Goal: Check status

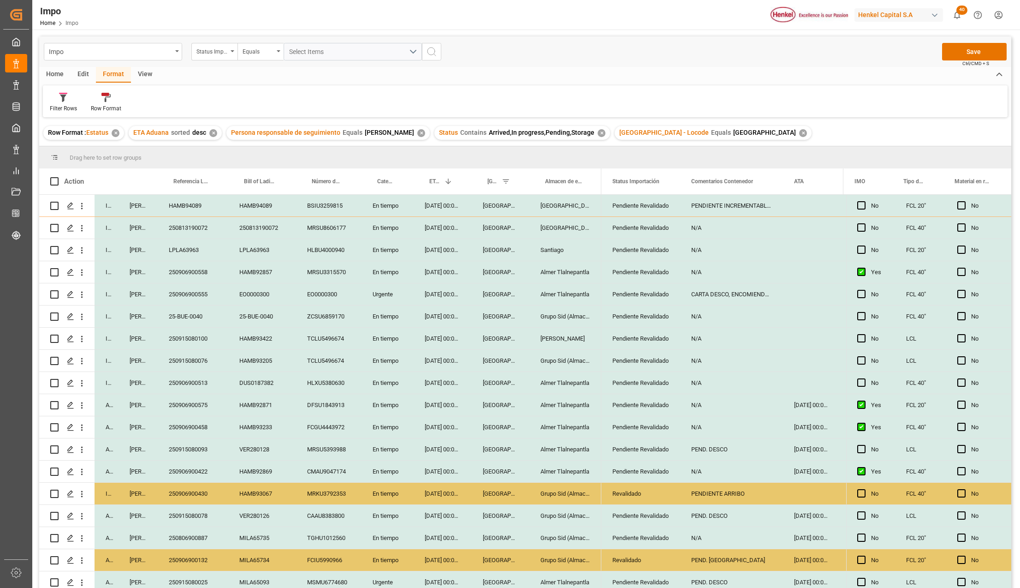
scroll to position [316, 0]
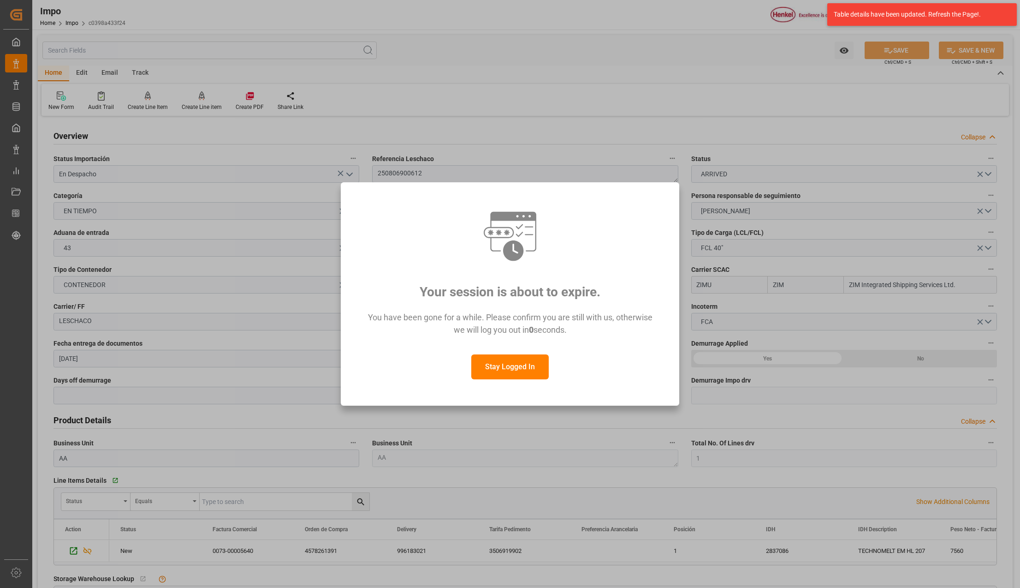
scroll to position [479, 0]
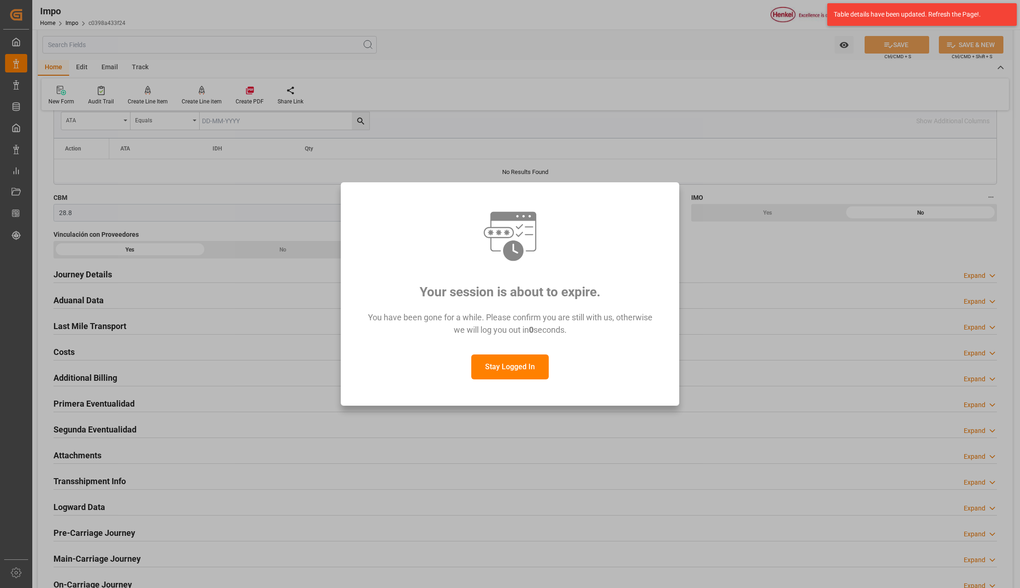
click at [496, 368] on button "Stay Logged In" at bounding box center [509, 366] width 77 height 25
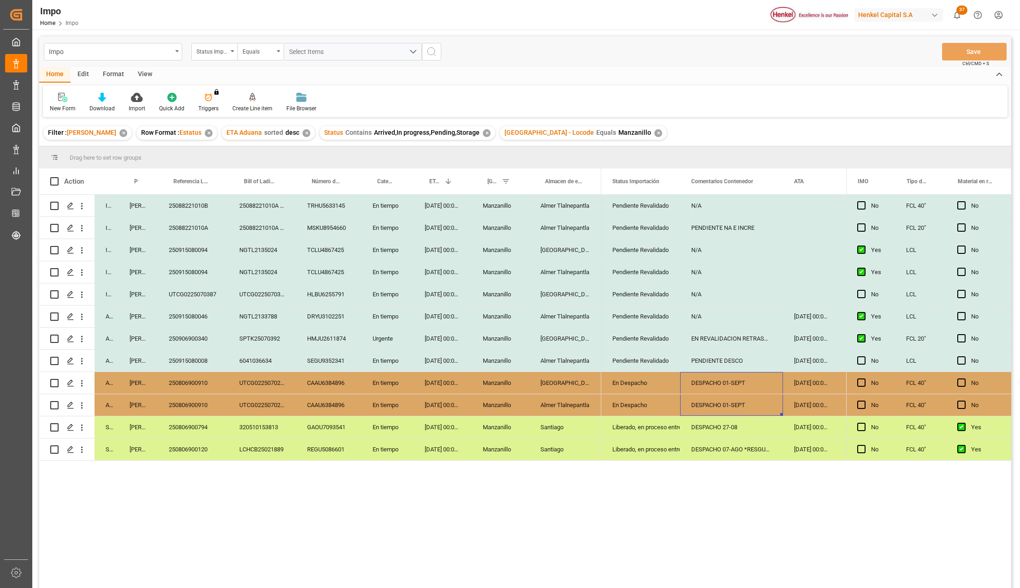
drag, startPoint x: 720, startPoint y: 381, endPoint x: 726, endPoint y: 397, distance: 17.2
click at [198, 383] on div "250806900910" at bounding box center [193, 383] width 71 height 22
click at [205, 380] on div "250806900910" at bounding box center [193, 383] width 71 height 22
click at [726, 387] on div "DESPACHO 01-SEPT" at bounding box center [731, 383] width 103 height 22
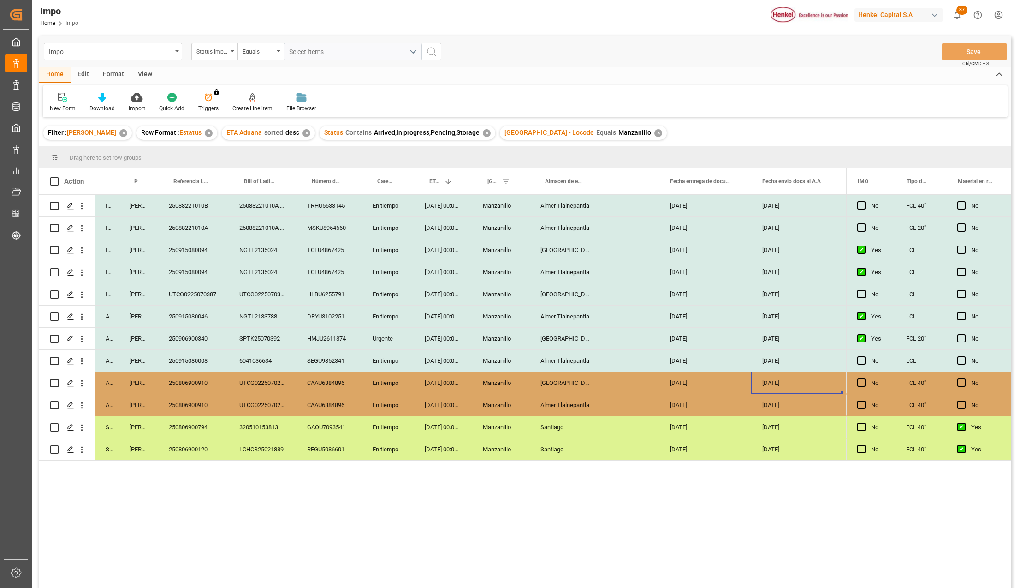
scroll to position [0, 1469]
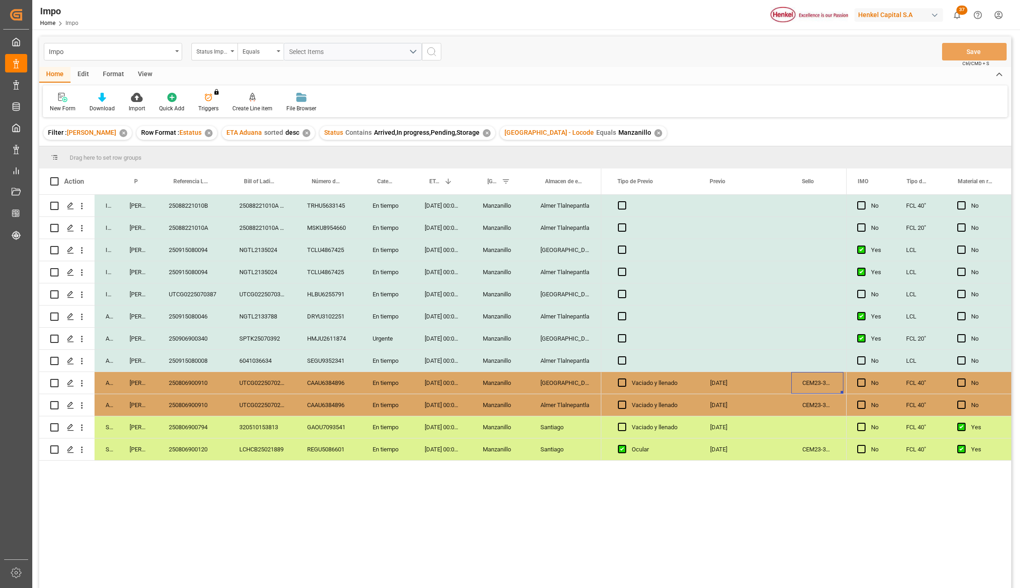
click at [258, 294] on div "UTCG0225070387" at bounding box center [262, 294] width 68 height 22
click at [211, 380] on div "250806900910" at bounding box center [193, 383] width 71 height 22
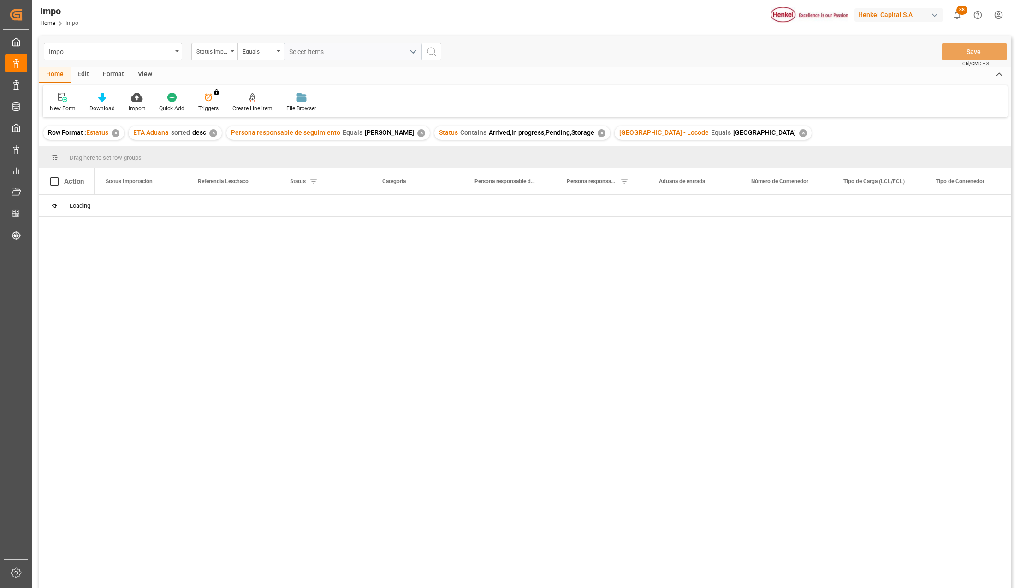
click at [377, 360] on div at bounding box center [553, 394] width 917 height 399
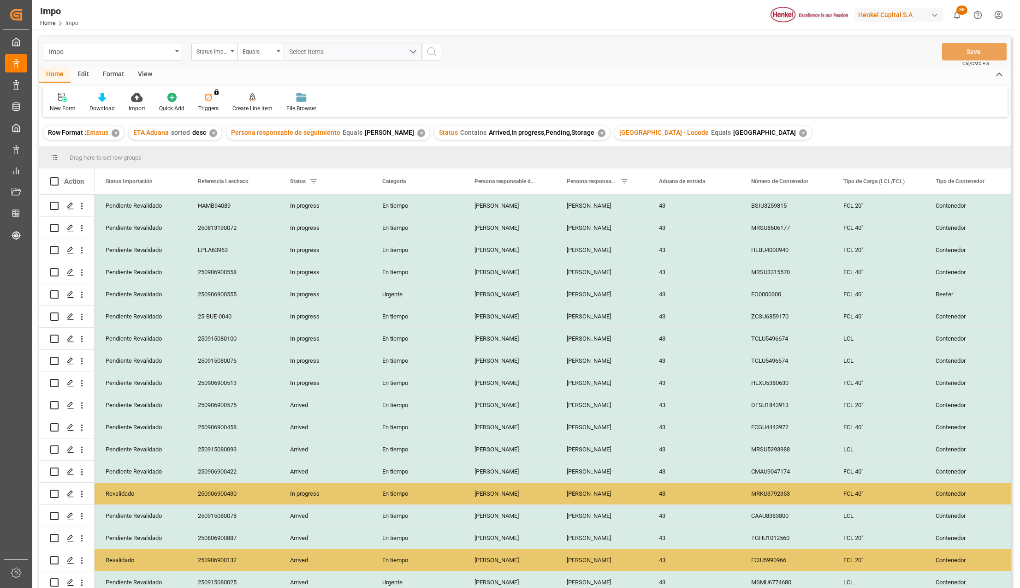
click at [140, 69] on div "View" at bounding box center [145, 75] width 28 height 16
click at [108, 100] on icon at bounding box center [104, 97] width 9 height 9
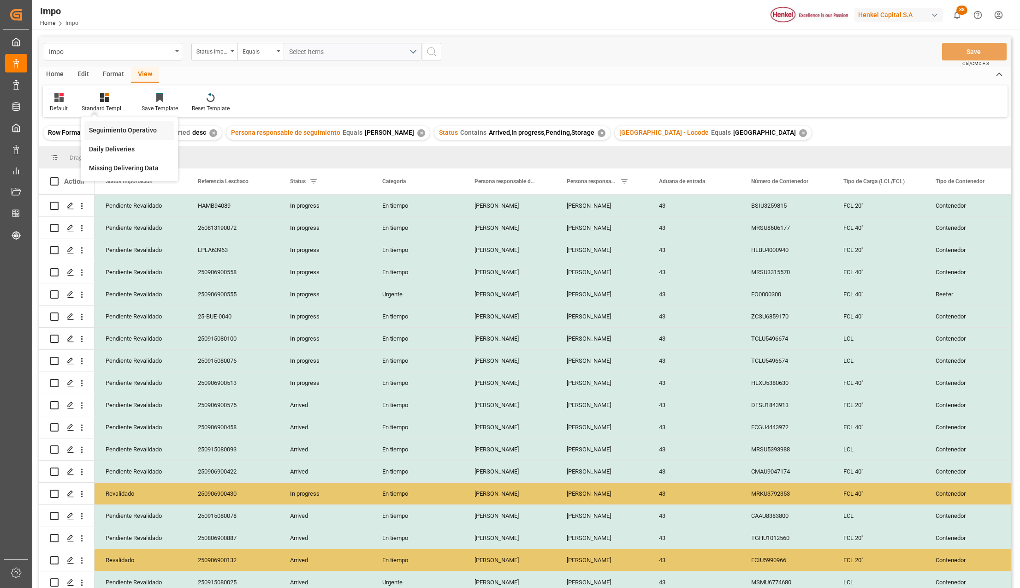
drag, startPoint x: 107, startPoint y: 134, endPoint x: 750, endPoint y: 72, distance: 646.0
click at [106, 134] on div "Seguimiento Operativo" at bounding box center [129, 130] width 81 height 10
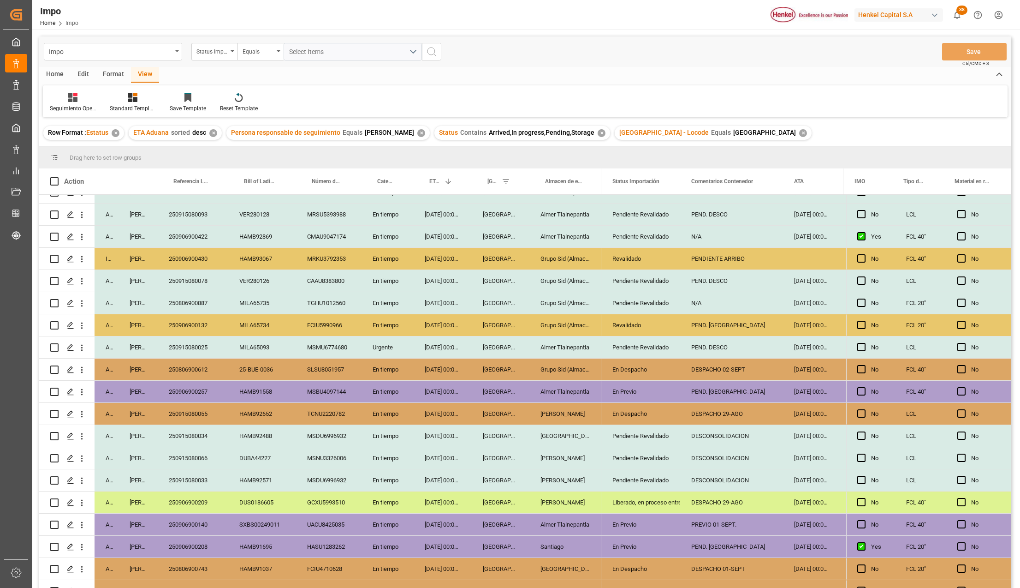
scroll to position [316, 0]
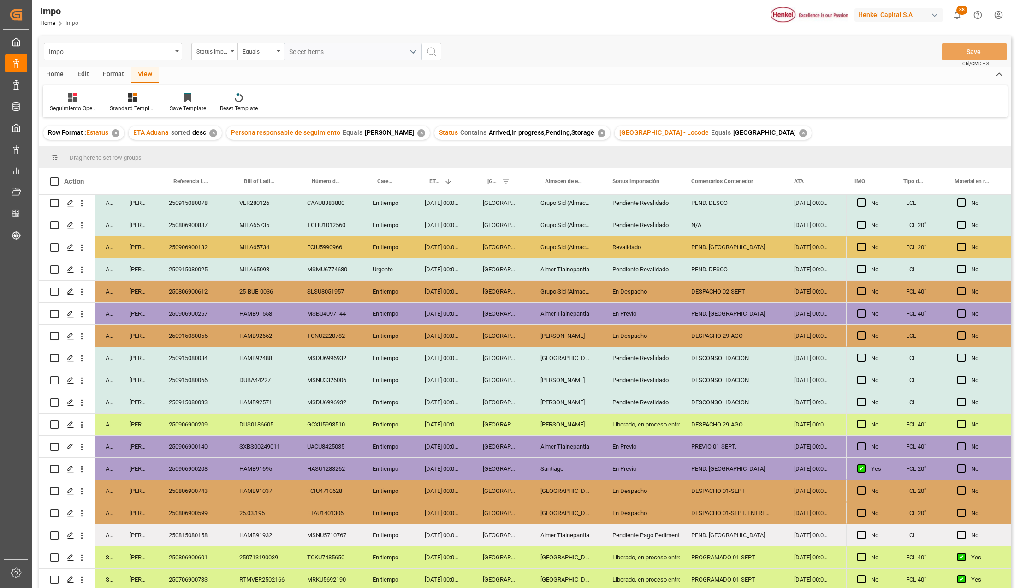
click at [390, 398] on div "En tiempo" at bounding box center [388, 402] width 52 height 22
